Goal: Complete application form

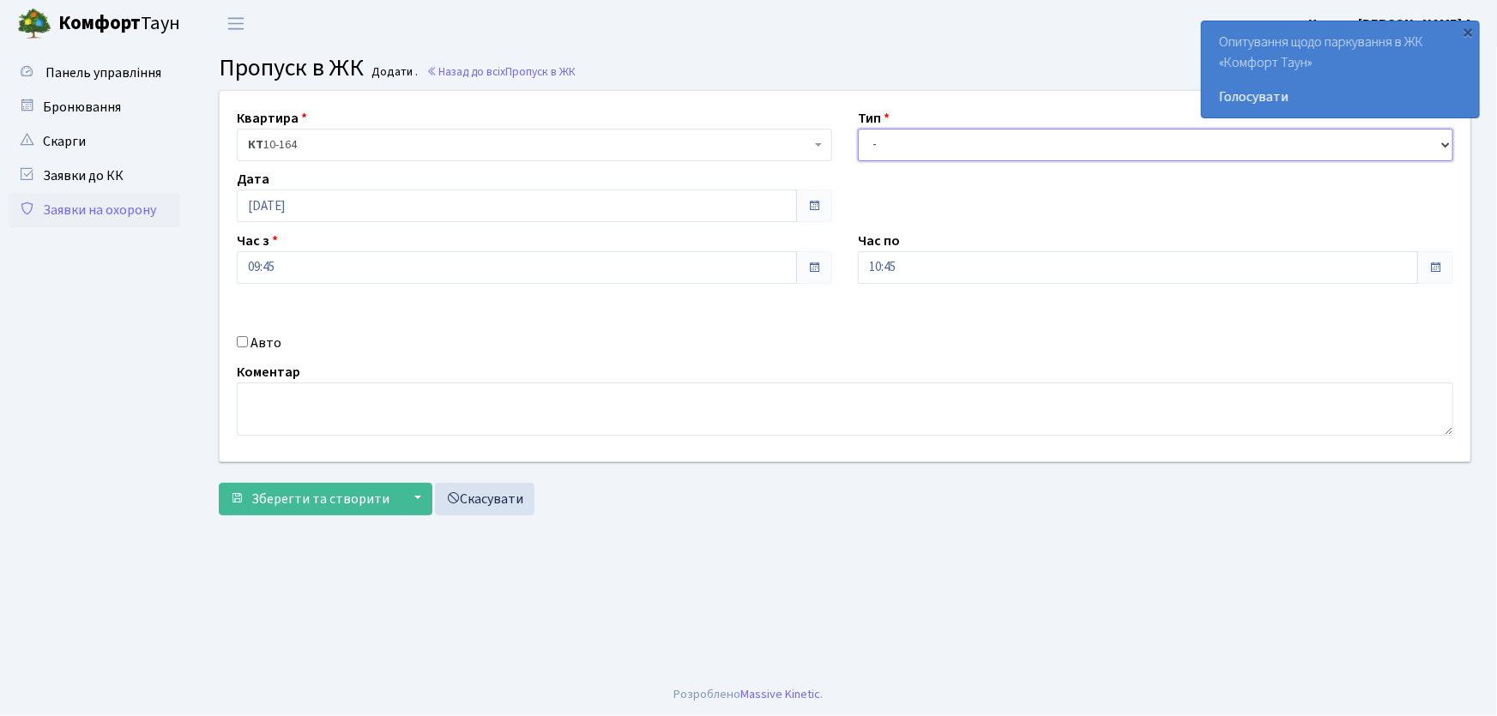
click at [901, 148] on select "- Доставка Таксі Гості Сервіс" at bounding box center [1155, 145] width 595 height 33
select select "1"
click at [858, 129] on select "- Доставка Таксі Гості Сервіс" at bounding box center [1155, 145] width 595 height 33
click at [901, 265] on input "10:45" at bounding box center [1138, 267] width 560 height 33
drag, startPoint x: 902, startPoint y: 266, endPoint x: 808, endPoint y: 274, distance: 94.7
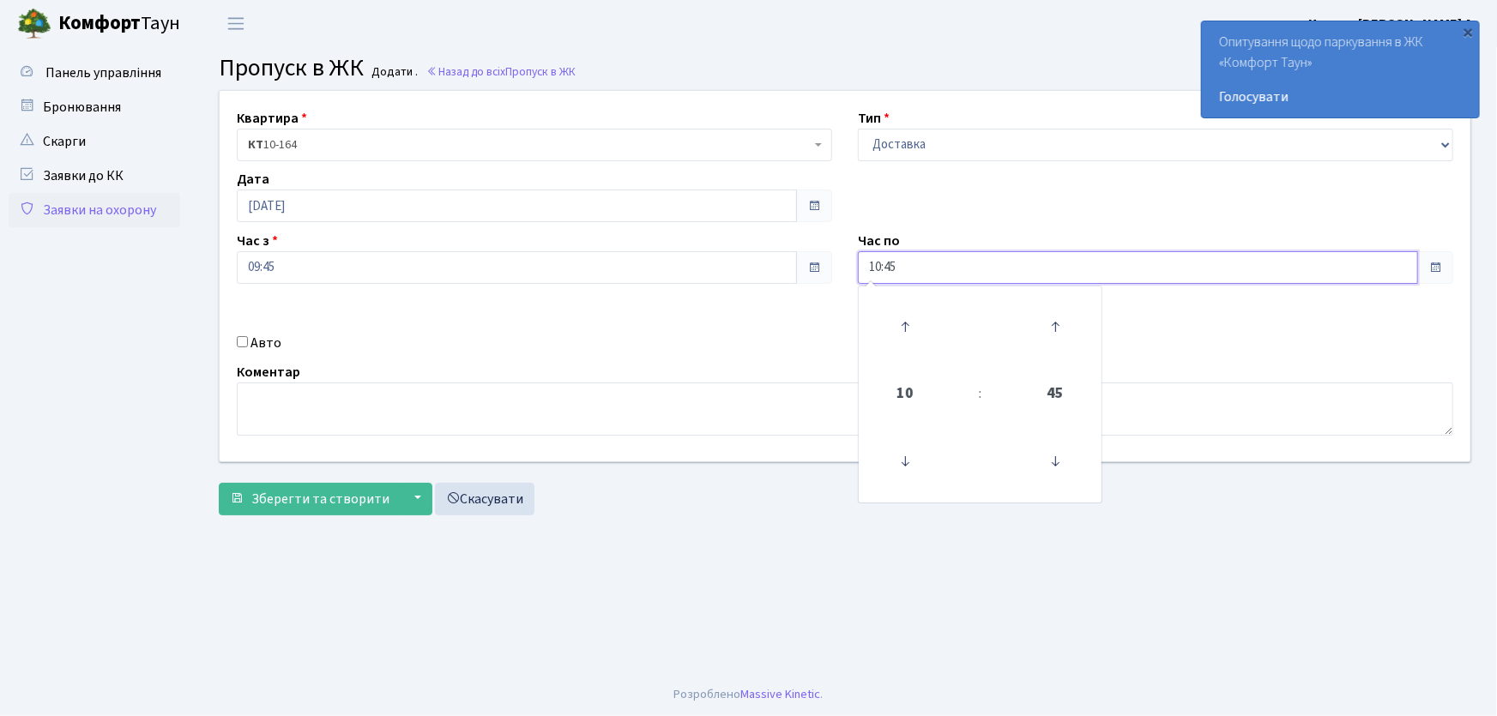
click at [820, 274] on div "Квартира <b>КТ</b>&nbsp;&nbsp;&nbsp;&nbsp;10-164 КТ 10-164 Тип - Доставка Таксі…" at bounding box center [845, 276] width 1276 height 371
type input "22:00"
drag, startPoint x: 240, startPoint y: 337, endPoint x: 250, endPoint y: 339, distance: 9.6
click at [245, 338] on input "Авто" at bounding box center [242, 341] width 11 height 11
checkbox input "true"
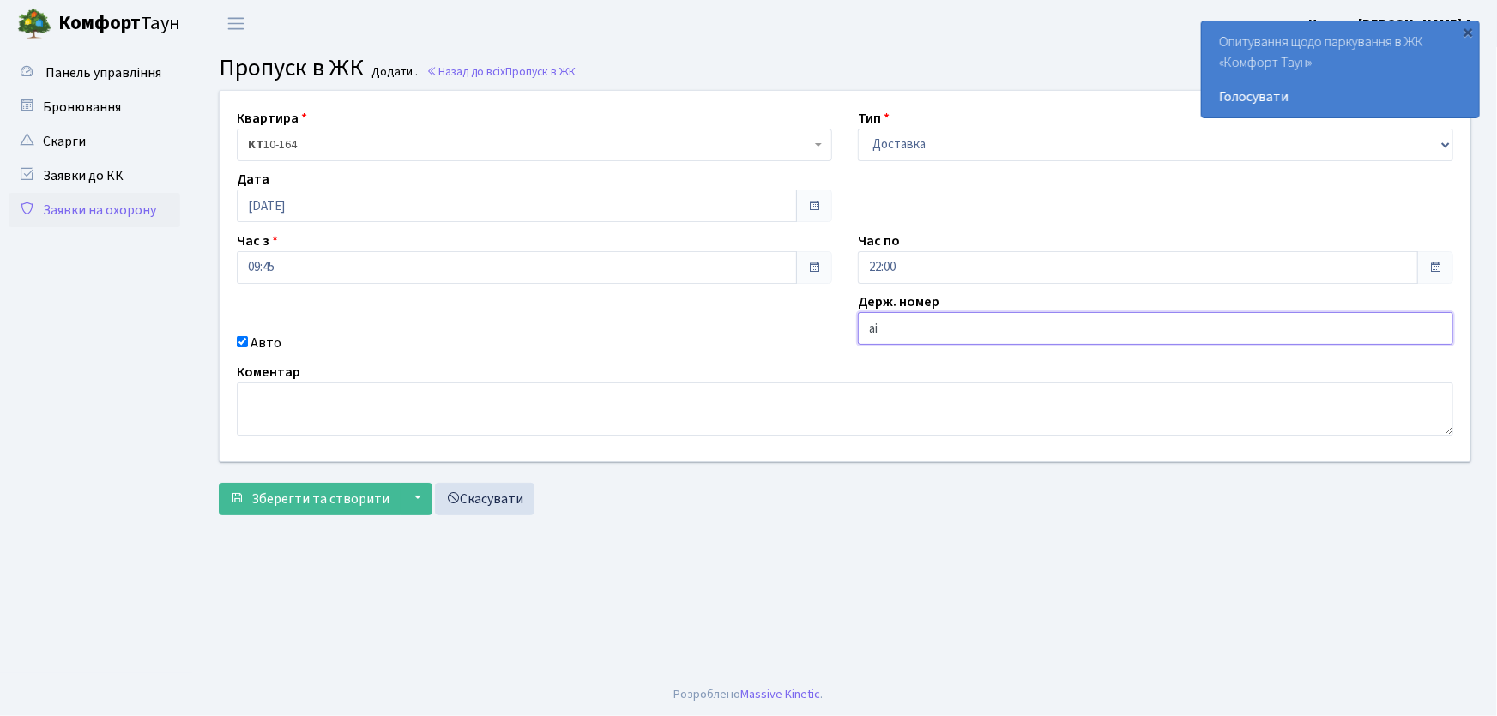
type input "АІ6013МС"
click at [219, 483] on button "Зберегти та створити" at bounding box center [310, 499] width 182 height 33
